Goal: Communication & Community: Answer question/provide support

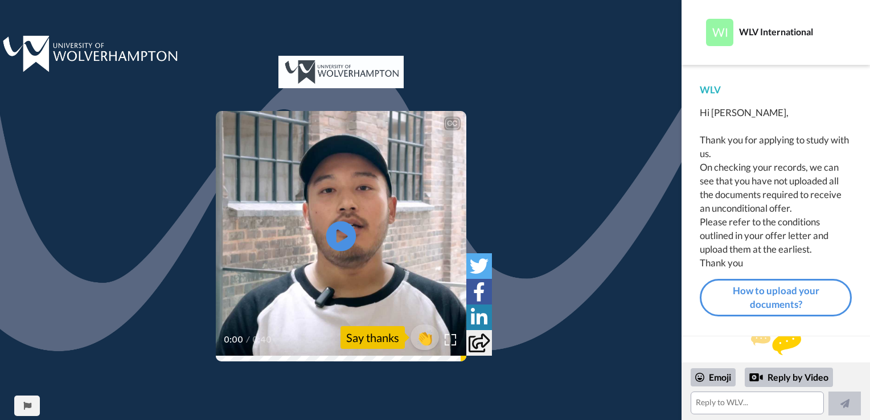
click at [344, 234] on icon "Play/Pause" at bounding box center [341, 237] width 30 height 54
click at [739, 404] on textarea at bounding box center [757, 403] width 133 height 23
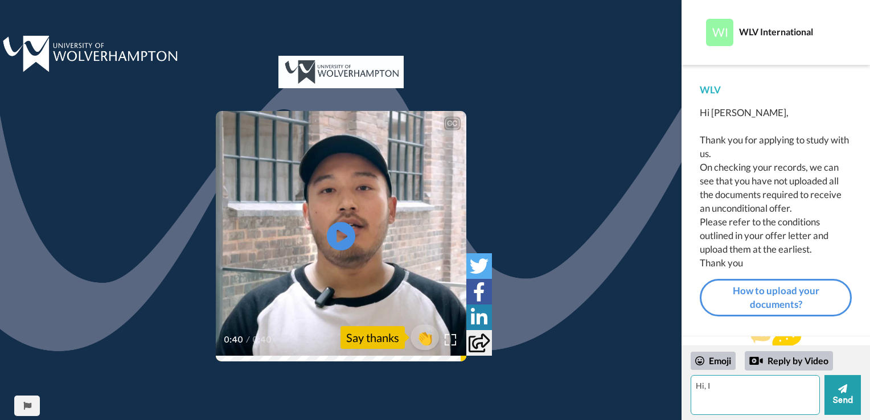
click at [719, 389] on textarea "Hi, I" at bounding box center [755, 395] width 129 height 40
click at [769, 388] on textarea "Hi, I have uploaded" at bounding box center [755, 395] width 129 height 40
click at [772, 396] on textarea "Hi, I have uploaded" at bounding box center [755, 395] width 129 height 40
click at [705, 393] on textarea "Hi, I have uploaded all required documents to meet unconditional, please let me…" at bounding box center [755, 395] width 129 height 40
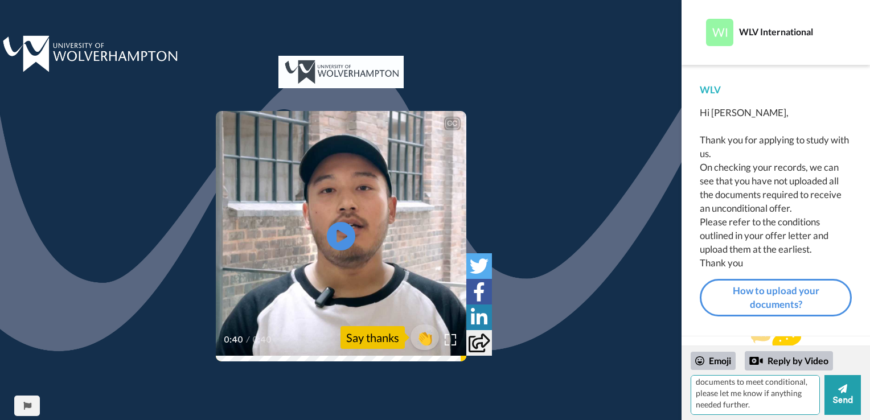
click at [803, 384] on textarea "Hi, I have uploaded all required documents to meet conditional, please let me k…" at bounding box center [755, 395] width 129 height 40
click at [759, 406] on textarea "Hi, I have uploaded all required documents to meet conditions, please let me kn…" at bounding box center [755, 395] width 129 height 40
type textarea "Hi, I have uploaded all required documents to meet conditions, please let me kn…"
click at [843, 399] on button "Send" at bounding box center [843, 395] width 36 height 40
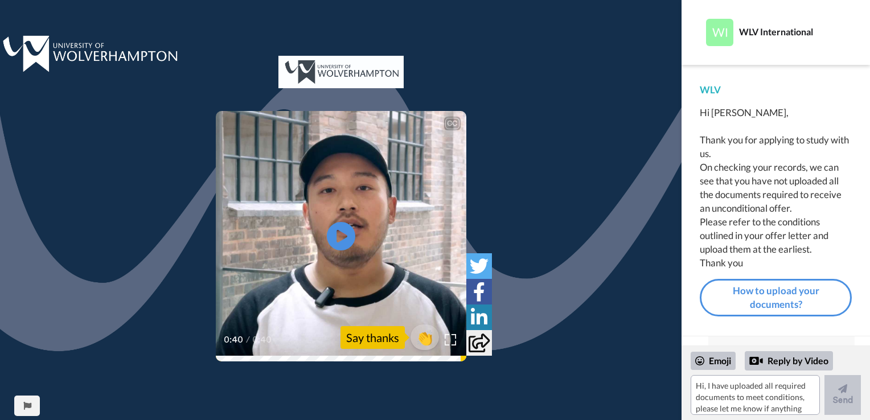
scroll to position [11, 0]
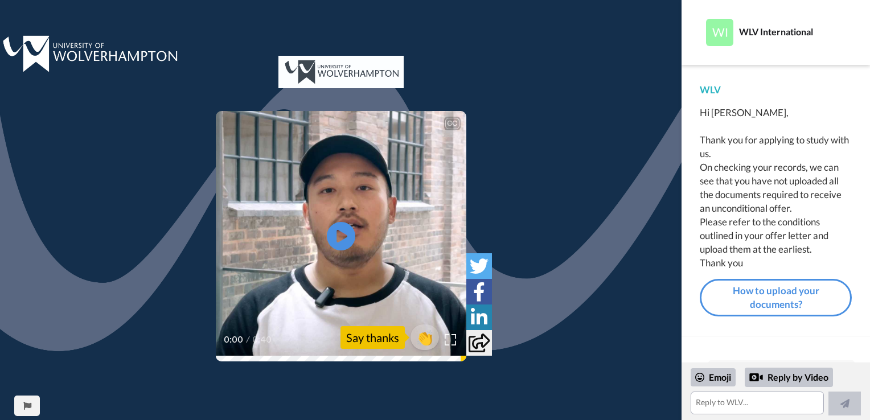
scroll to position [116, 0]
click at [715, 410] on textarea at bounding box center [757, 403] width 133 height 23
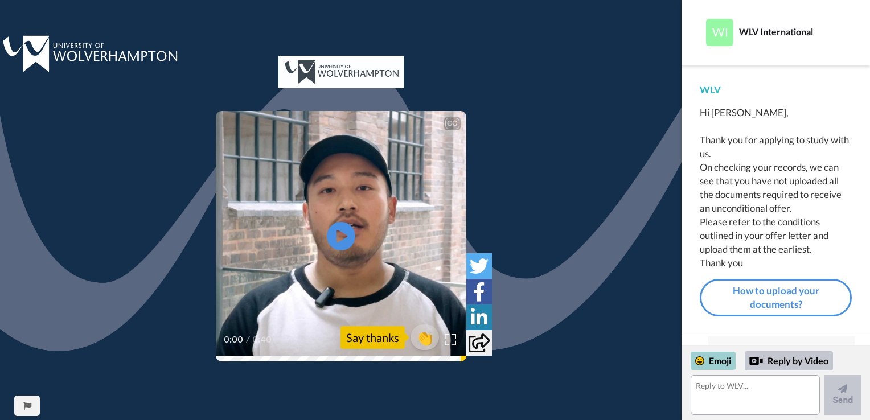
click at [703, 363] on icon at bounding box center [699, 361] width 9 height 9
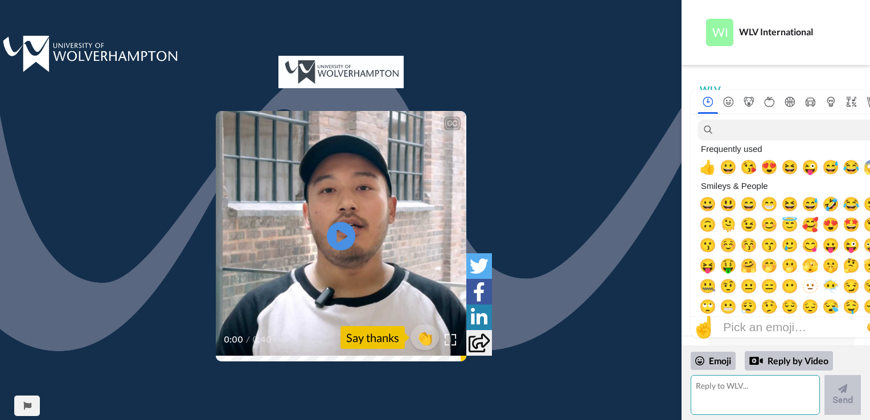
click at [730, 386] on textarea at bounding box center [755, 395] width 129 height 40
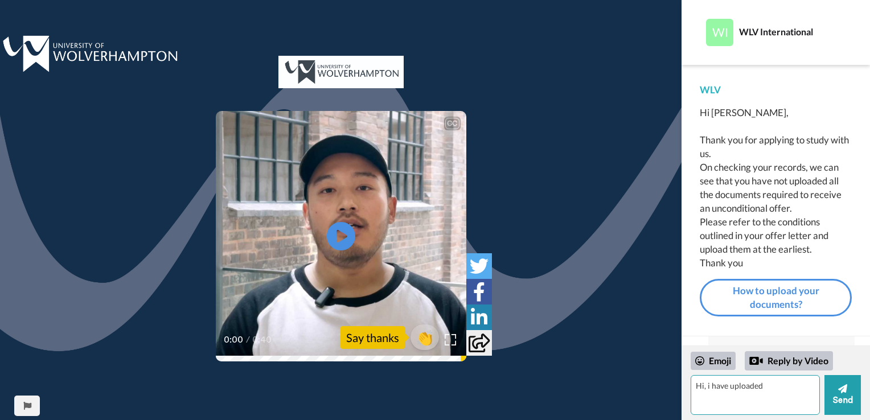
click at [711, 384] on textarea "Hi, i have uploaded" at bounding box center [755, 395] width 129 height 40
click at [779, 383] on textarea "Hi, I have uploaded" at bounding box center [755, 395] width 129 height 40
click at [776, 392] on textarea "Hi, I have uploaded all required documents to meet" at bounding box center [755, 395] width 129 height 40
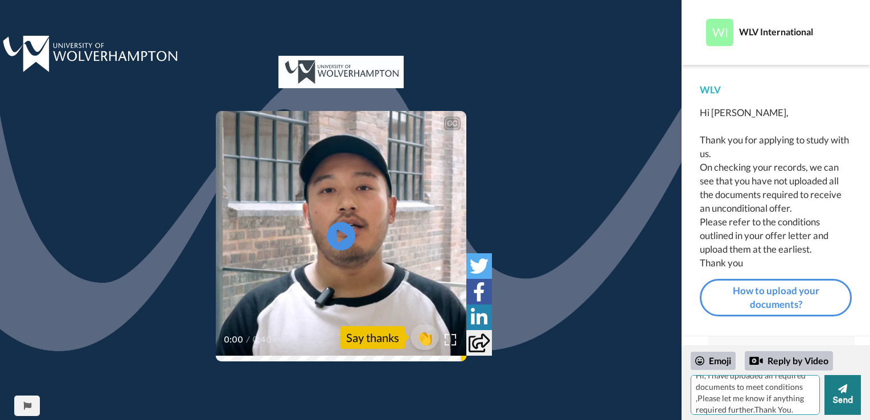
type textarea "Hi, I have uploaded all required documents to meet conditions ,Please let me kn…"
click at [847, 400] on button "Send" at bounding box center [843, 395] width 36 height 40
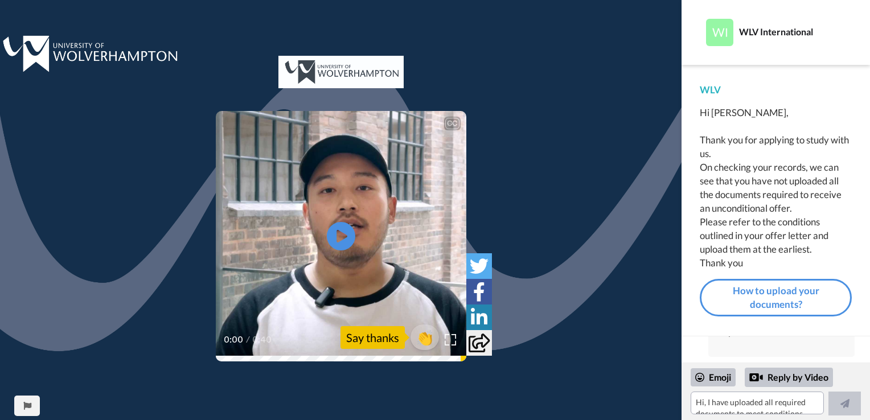
scroll to position [191, 0]
click at [615, 31] on div "CC Play/Pause 0:00 / 0:40 👏 Say thanks" at bounding box center [341, 210] width 682 height 420
